Goal: Information Seeking & Learning: Compare options

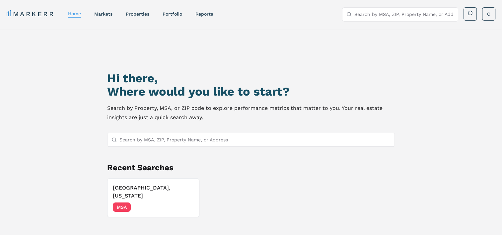
click at [141, 20] on div "MARKERR home markets properties Portfolio reports Search by MSA, ZIP, Property …" at bounding box center [251, 14] width 488 height 14
drag, startPoint x: 141, startPoint y: 20, endPoint x: 136, endPoint y: 10, distance: 11.1
click at [136, 10] on nav "MARKERR home markets properties Portfolio reports" at bounding box center [110, 13] width 206 height 9
drag, startPoint x: 136, startPoint y: 10, endPoint x: 243, endPoint y: 17, distance: 107.1
click at [283, 23] on div "MARKERR home markets properties Portfolio reports Search by MSA, ZIP, Property …" at bounding box center [251, 13] width 502 height 27
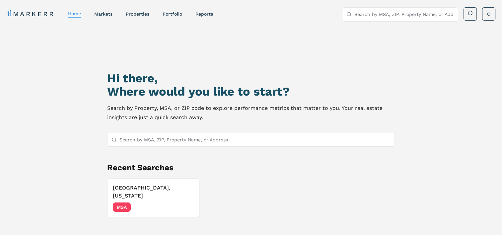
click at [172, 9] on div "MARKERR home markets properties Portfolio reports Search by MSA, ZIP, Property …" at bounding box center [251, 14] width 488 height 14
click at [173, 15] on link "Portfolio" at bounding box center [173, 13] width 20 height 5
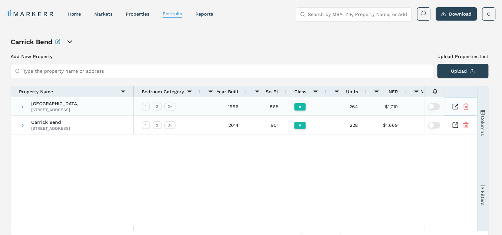
click at [455, 107] on icon "Inspect Comparable" at bounding box center [455, 106] width 7 height 7
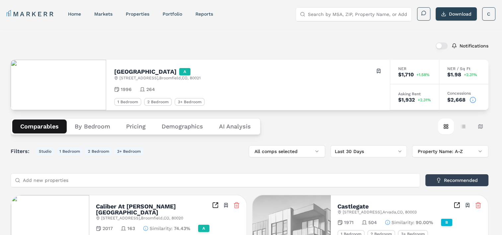
click at [177, 126] on button "Demographics" at bounding box center [182, 126] width 57 height 14
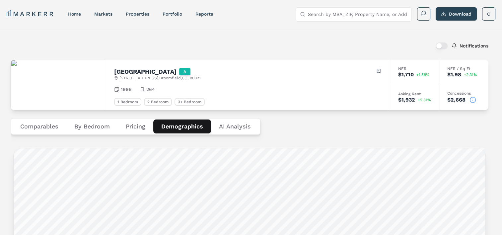
click at [240, 125] on Analysis "AI Analysis" at bounding box center [235, 126] width 48 height 14
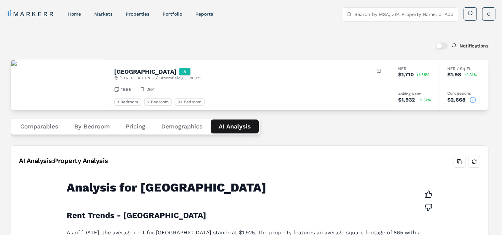
click at [45, 126] on button "Comparables" at bounding box center [39, 126] width 54 height 14
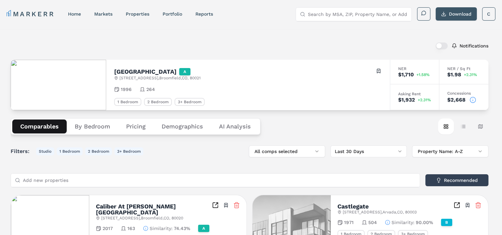
click at [460, 11] on button "Download" at bounding box center [455, 13] width 41 height 13
click at [202, 15] on link "reports" at bounding box center [204, 13] width 18 height 5
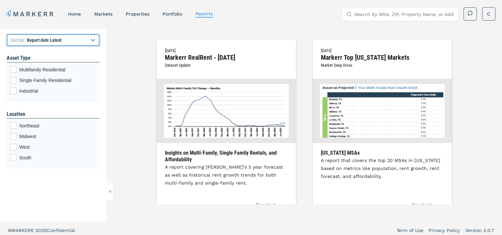
click at [84, 41] on select "Report title A to Z Report title Z to A Report date Latest Report date Oldest" at bounding box center [53, 40] width 93 height 12
select select "title"
click at [7, 34] on select "Report title A to Z Report title Z to A Report date Latest Report date Oldest" at bounding box center [53, 40] width 93 height 12
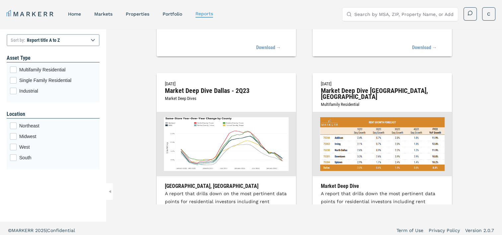
scroll to position [8390, 0]
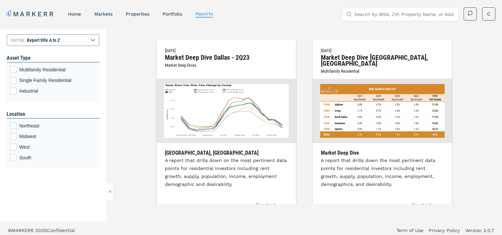
drag, startPoint x: 16, startPoint y: 68, endPoint x: 42, endPoint y: 103, distance: 43.2
click at [18, 69] on label "Multifamily Residential" at bounding box center [53, 69] width 86 height 7
click at [14, 69] on input "Multifamily Residential" at bounding box center [12, 68] width 4 height 4
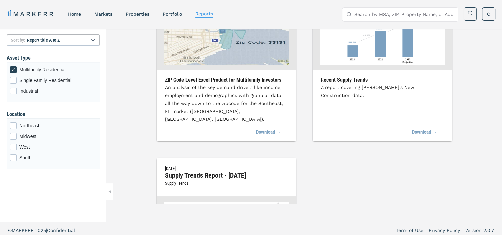
scroll to position [7095, 0]
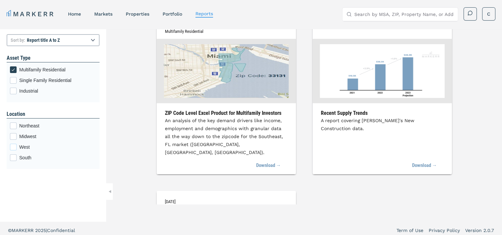
click at [12, 147] on div "West checkbox input" at bounding box center [13, 147] width 7 height 7
click at [12, 147] on input "West" at bounding box center [12, 146] width 4 height 4
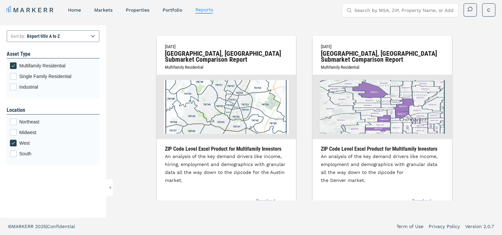
scroll to position [0, 0]
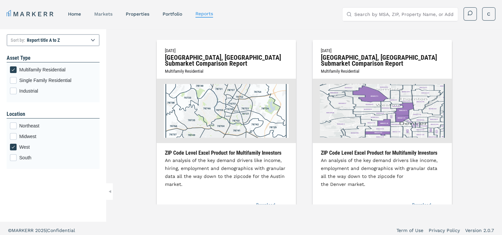
click at [105, 16] on link "markets" at bounding box center [103, 13] width 18 height 5
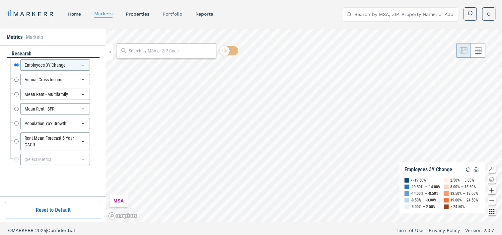
click at [178, 13] on link "Portfolio" at bounding box center [173, 13] width 20 height 5
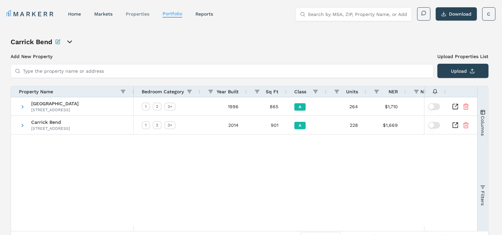
click at [141, 14] on link "properties" at bounding box center [138, 13] width 24 height 5
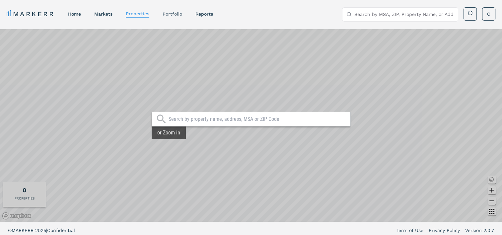
click at [168, 14] on link "Portfolio" at bounding box center [173, 13] width 20 height 5
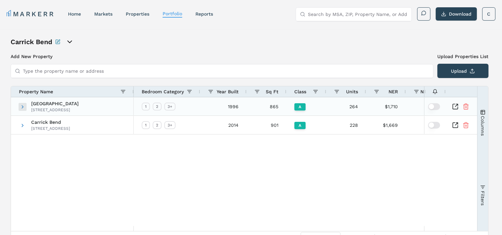
click at [22, 106] on span at bounding box center [22, 106] width 5 height 5
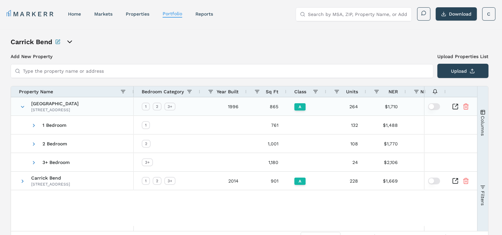
click at [456, 105] on icon "Inspect Comparable" at bounding box center [455, 106] width 7 height 7
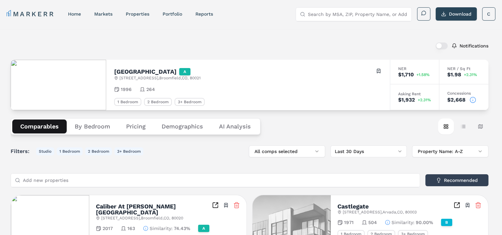
click at [237, 125] on Analysis "AI Analysis" at bounding box center [235, 126] width 48 height 14
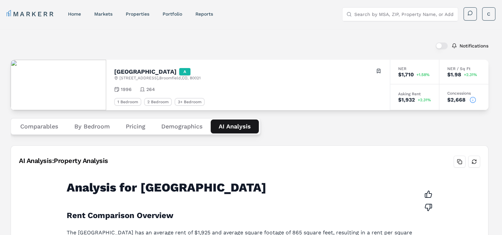
click at [142, 10] on nav "MARKERR home markets properties Portfolio reports" at bounding box center [110, 13] width 206 height 9
click at [141, 11] on div "properties" at bounding box center [138, 14] width 24 height 7
drag, startPoint x: 141, startPoint y: 11, endPoint x: 131, endPoint y: 18, distance: 12.1
click at [140, 13] on link "properties" at bounding box center [138, 13] width 24 height 5
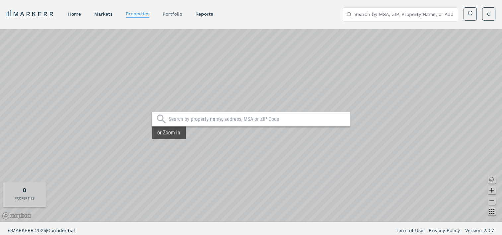
click at [178, 16] on link "Portfolio" at bounding box center [173, 13] width 20 height 5
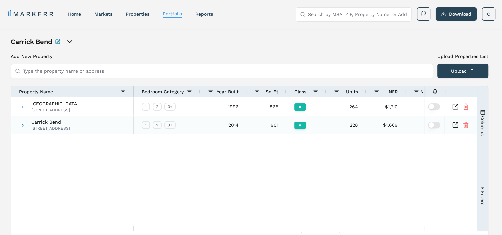
click at [455, 125] on icon "Inspect Comparable" at bounding box center [455, 125] width 7 height 7
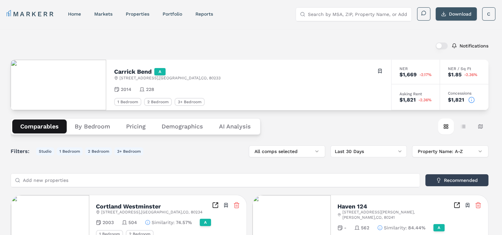
click at [452, 11] on button "Download" at bounding box center [455, 13] width 41 height 13
click at [273, 46] on div "Notifications" at bounding box center [250, 45] width 478 height 17
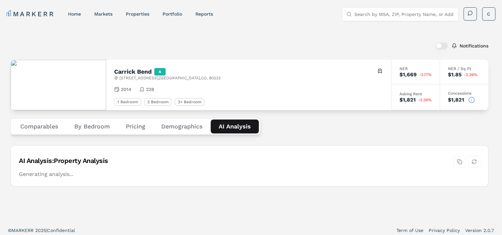
click at [228, 126] on Analysis "AI Analysis" at bounding box center [235, 126] width 48 height 14
